Goal: Check status: Check status

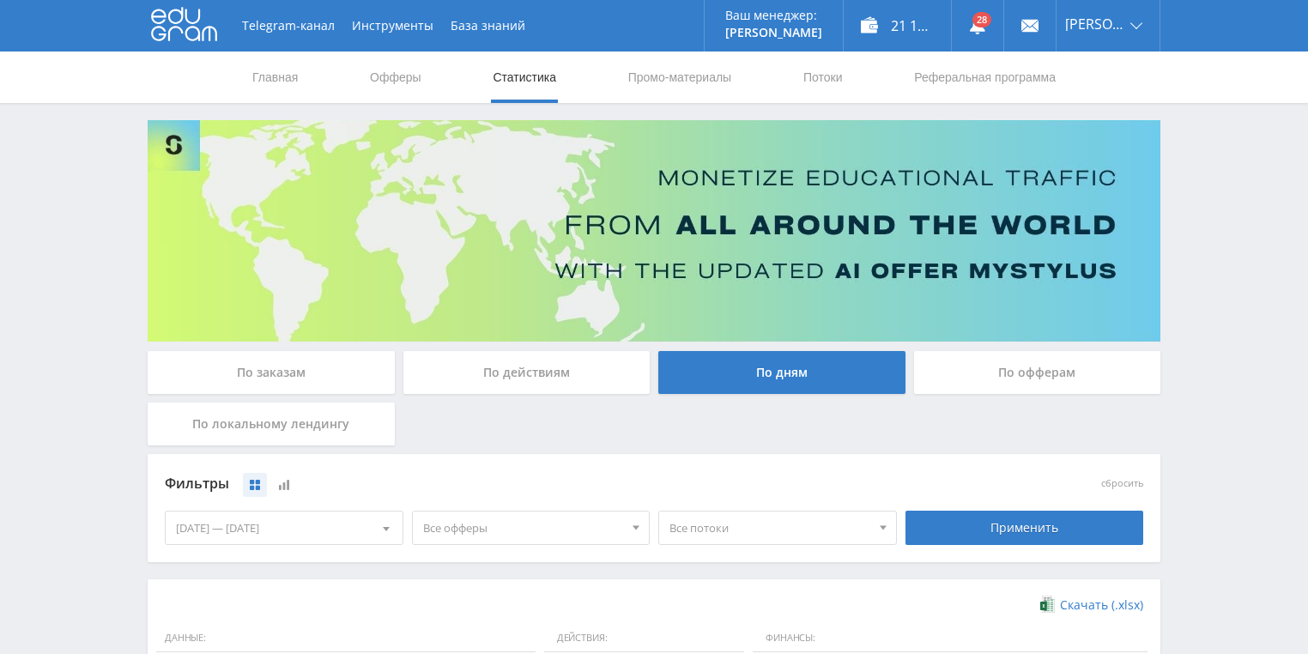
scroll to position [361, 0]
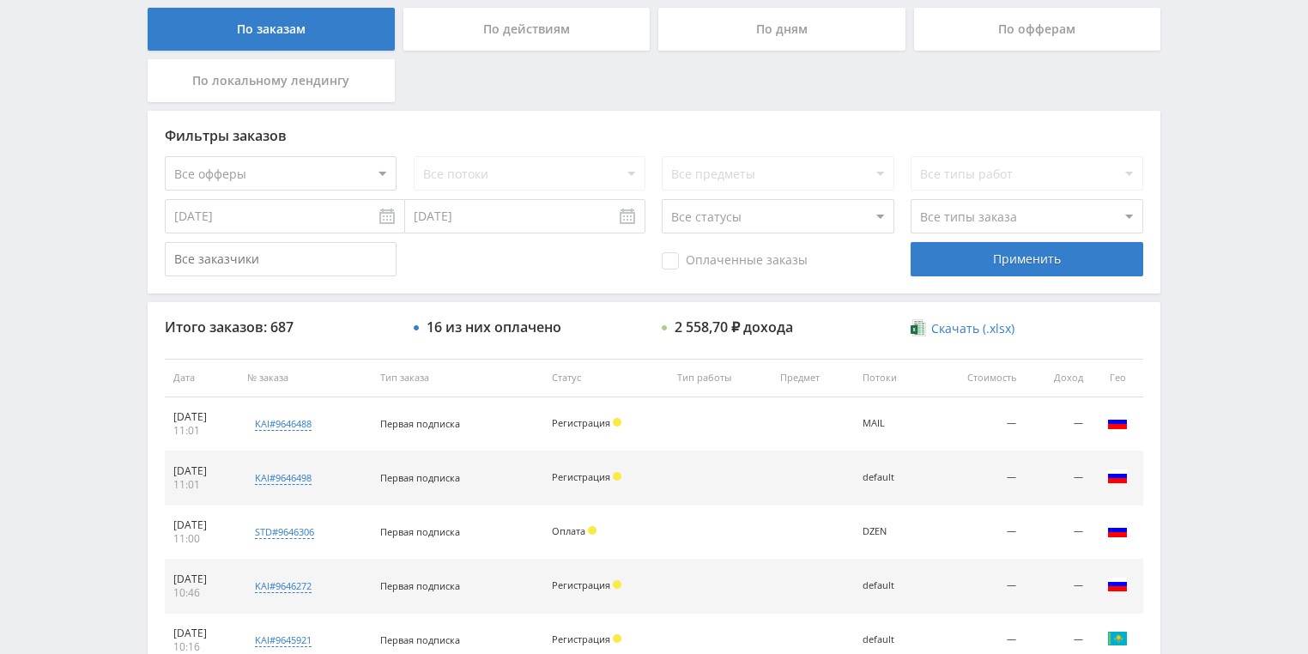
click at [529, 42] on div "По действиям" at bounding box center [526, 29] width 247 height 43
click at [0, 0] on input "По действиям" at bounding box center [0, 0] width 0 height 0
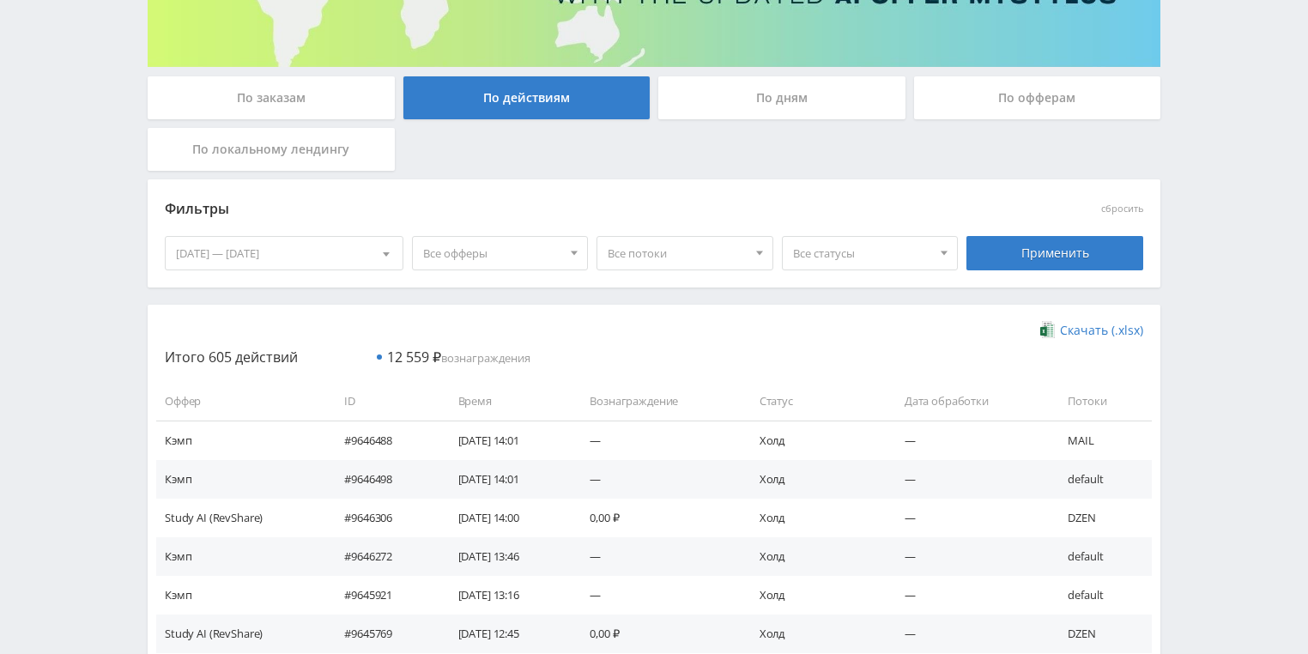
click at [799, 107] on div "По дням" at bounding box center [781, 97] width 247 height 43
click at [0, 0] on input "По дням" at bounding box center [0, 0] width 0 height 0
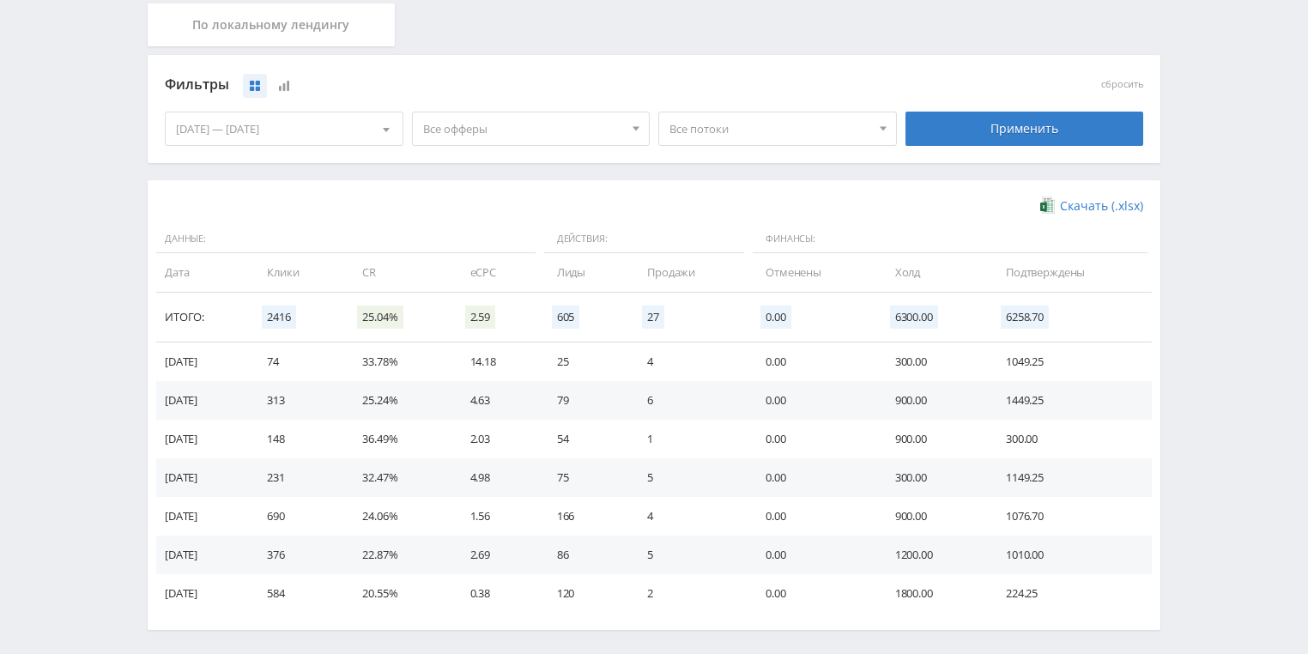
scroll to position [412, 0]
